Goal: Task Accomplishment & Management: Manage account settings

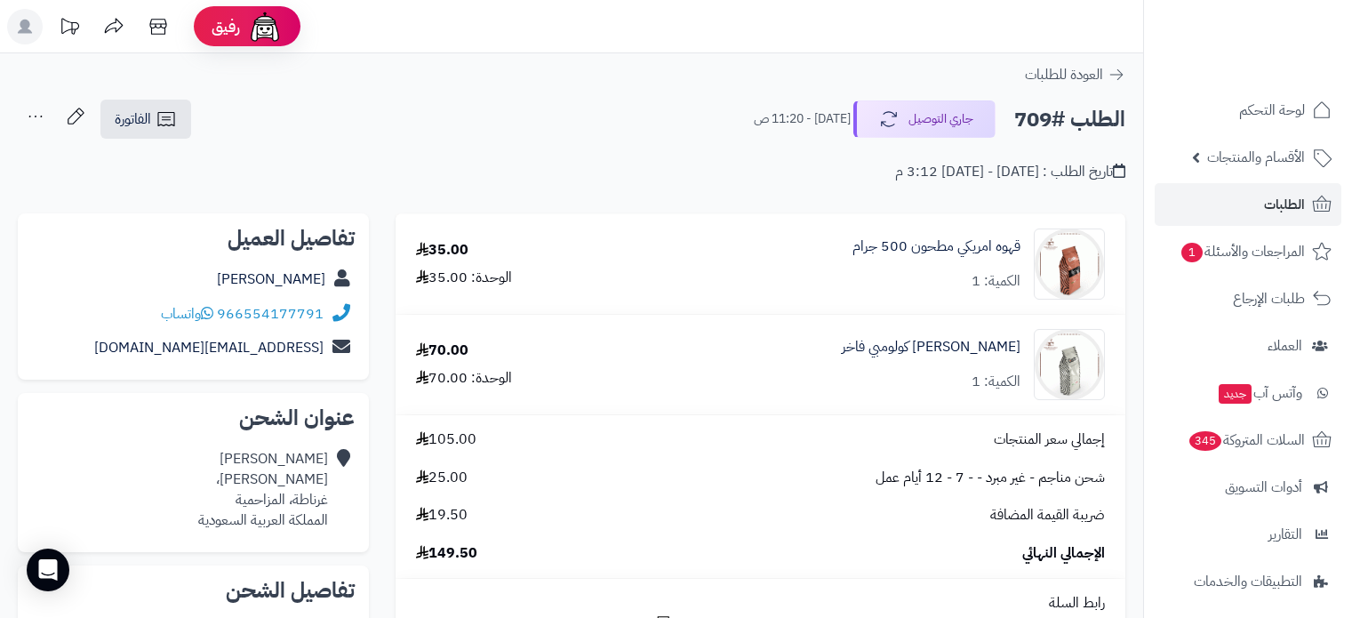
scroll to position [611, 0]
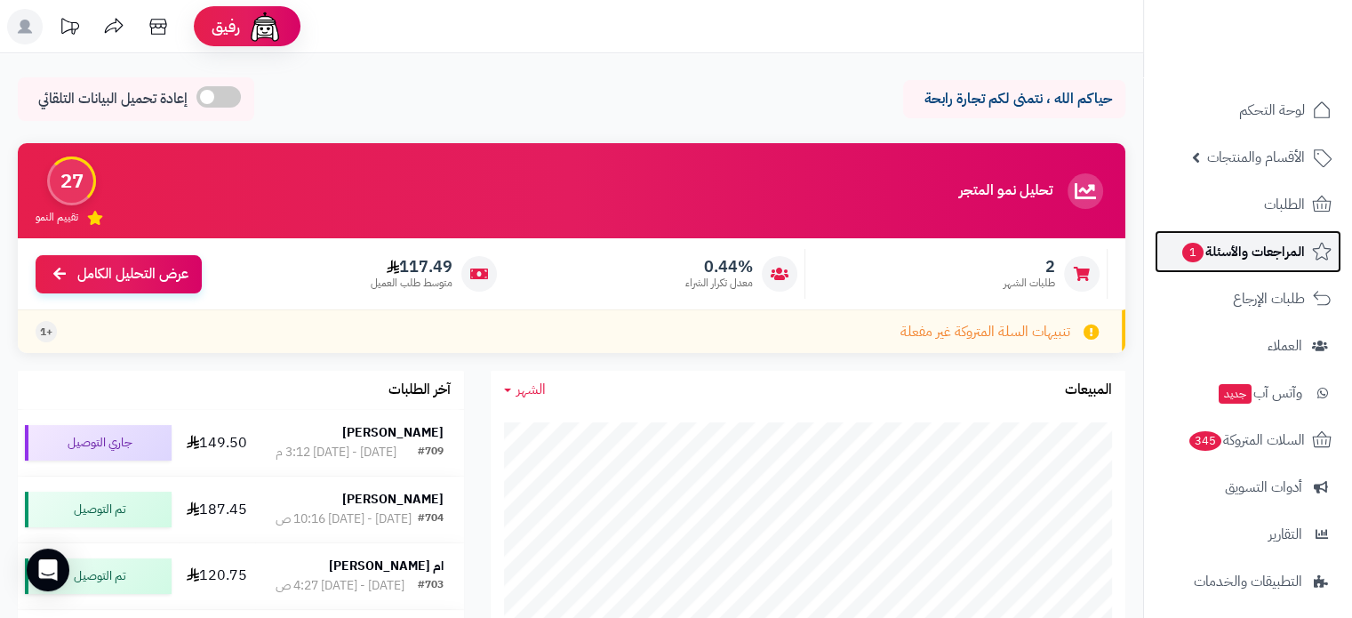
click at [1173, 250] on link "المراجعات والأسئلة 1" at bounding box center [1248, 251] width 187 height 43
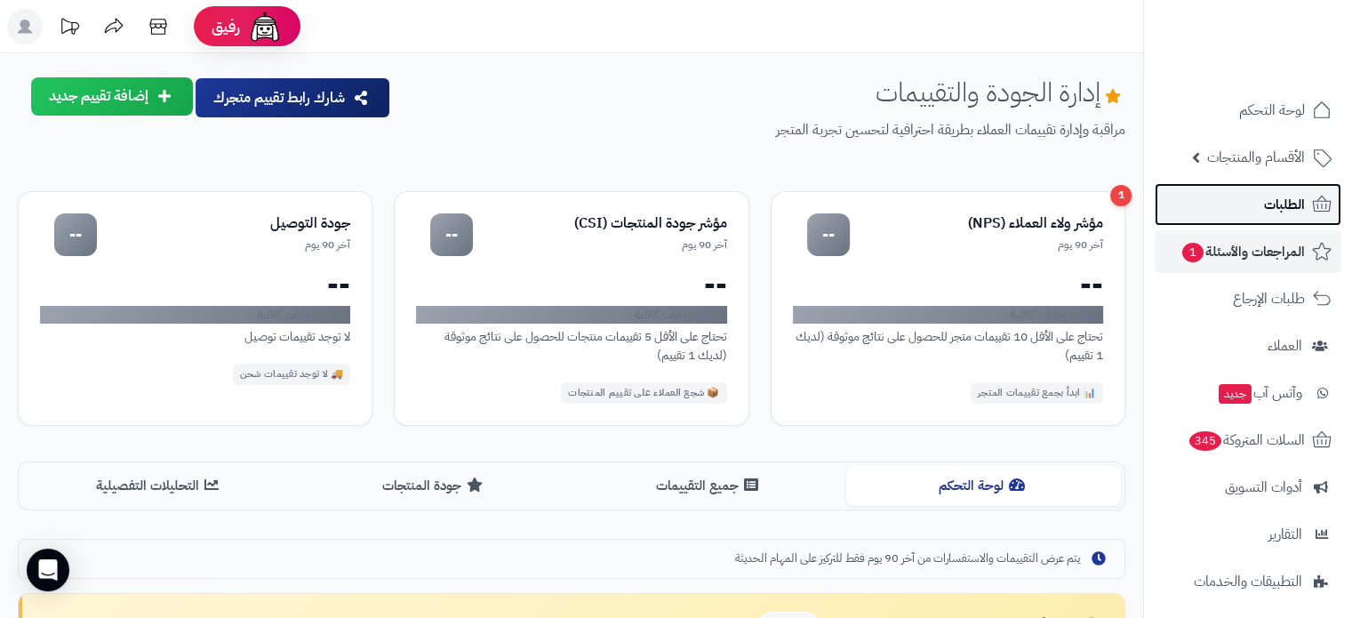
click at [1255, 198] on link "الطلبات" at bounding box center [1248, 204] width 187 height 43
